Goal: Information Seeking & Learning: Learn about a topic

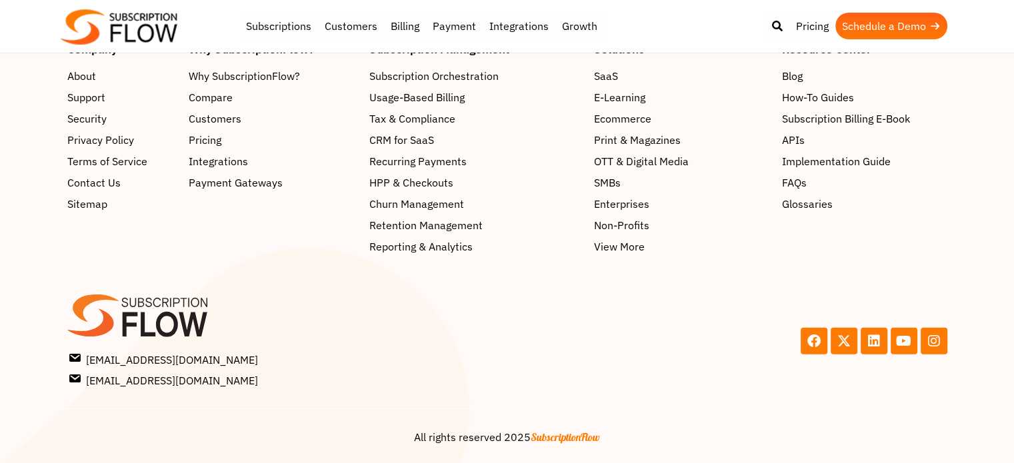
scroll to position [3944, 0]
